Goal: Information Seeking & Learning: Learn about a topic

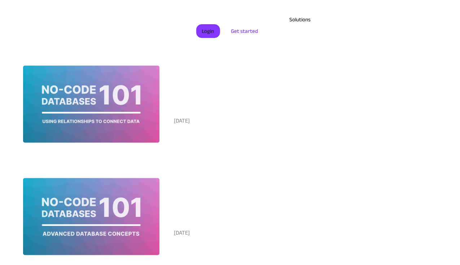
scroll to position [415, 0]
click at [113, 115] on div at bounding box center [91, 103] width 137 height 77
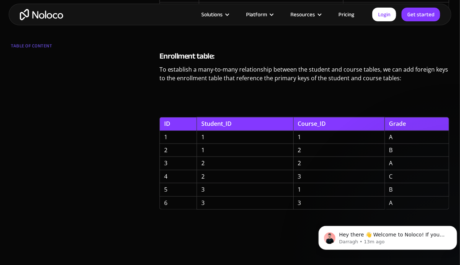
scroll to position [1329, 0]
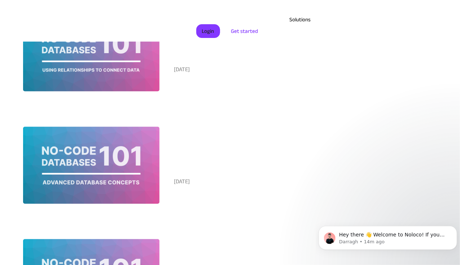
scroll to position [466, 0]
click at [124, 164] on div at bounding box center [91, 165] width 137 height 77
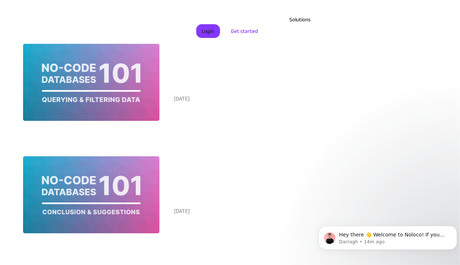
click at [131, 92] on div at bounding box center [91, 82] width 137 height 77
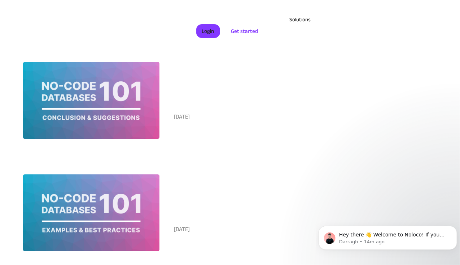
click at [113, 108] on div at bounding box center [91, 100] width 137 height 77
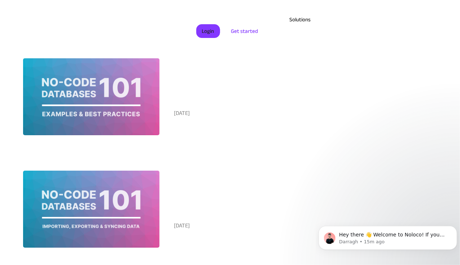
click at [135, 96] on div at bounding box center [91, 96] width 137 height 77
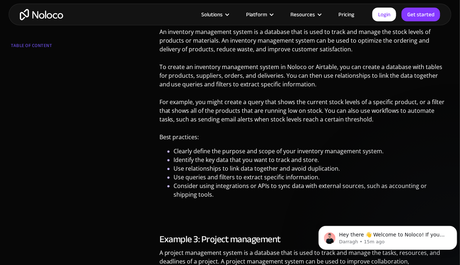
scroll to position [613, 0]
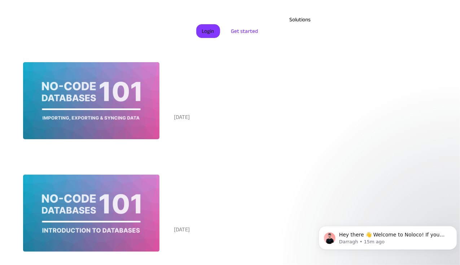
scroll to position [981, 0]
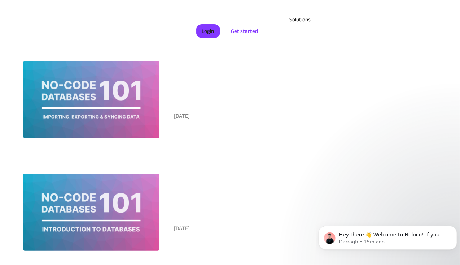
click at [104, 115] on div at bounding box center [91, 99] width 137 height 77
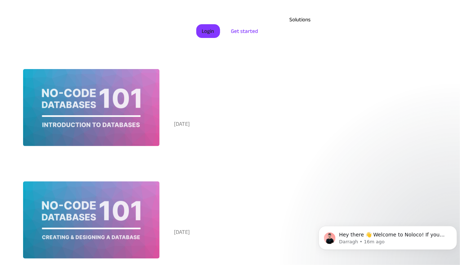
scroll to position [1085, 0]
click at [90, 98] on div at bounding box center [91, 107] width 137 height 77
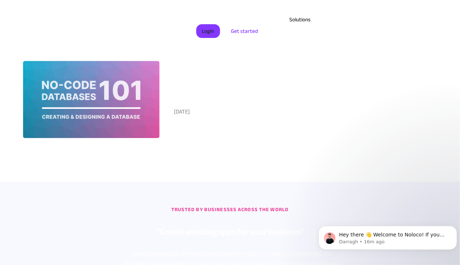
click at [109, 124] on div at bounding box center [91, 99] width 137 height 77
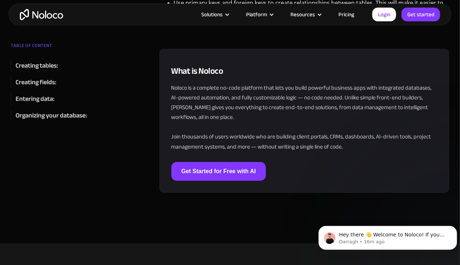
scroll to position [932, 0]
